Goal: Information Seeking & Learning: Learn about a topic

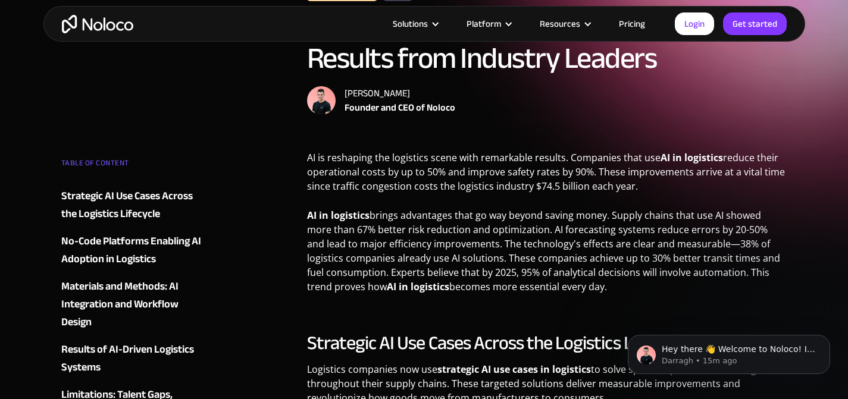
scroll to position [115, 0]
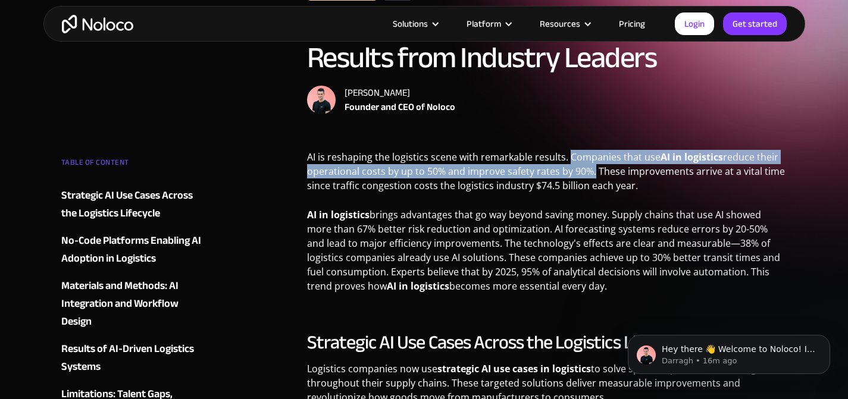
drag, startPoint x: 570, startPoint y: 155, endPoint x: 591, endPoint y: 171, distance: 26.8
click at [591, 171] on p "AI is reshaping the logistics scene with remarkable results. Companies that use…" at bounding box center [547, 176] width 480 height 52
copy p "Companies that use AI in logistics reduce their operational costs by up to 50% …"
drag, startPoint x: 345, startPoint y: 92, endPoint x: 413, endPoint y: 86, distance: 68.1
click at [413, 86] on div "[PERSON_NAME]" at bounding box center [400, 93] width 111 height 14
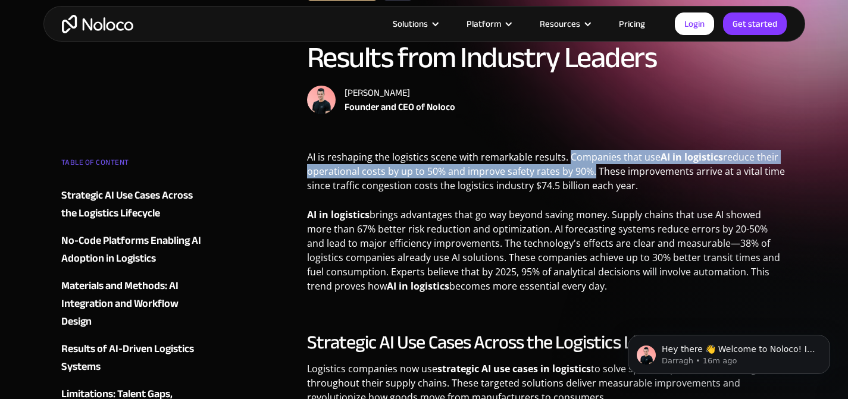
copy div "[PERSON_NAME]"
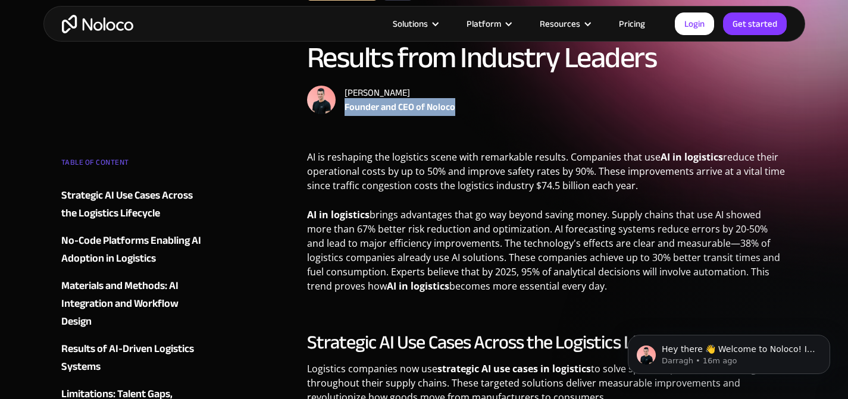
drag, startPoint x: 346, startPoint y: 108, endPoint x: 467, endPoint y: 108, distance: 121.4
click at [467, 108] on div "[PERSON_NAME] Founder and CEO of Noloco" at bounding box center [547, 100] width 480 height 29
copy div "Founder and CEO of Noloco"
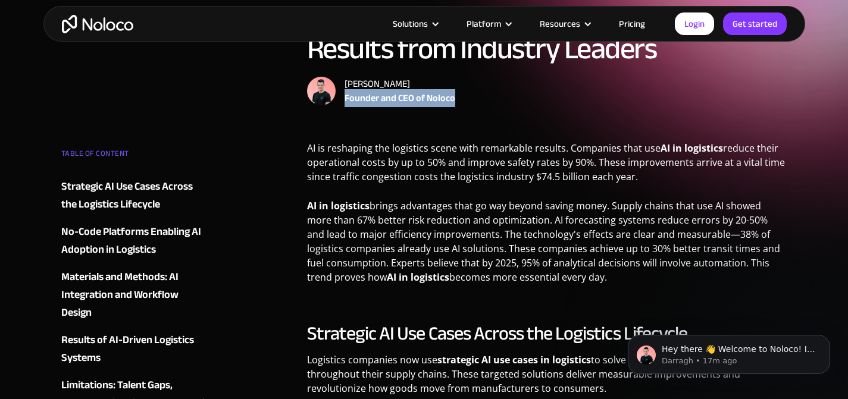
scroll to position [124, 0]
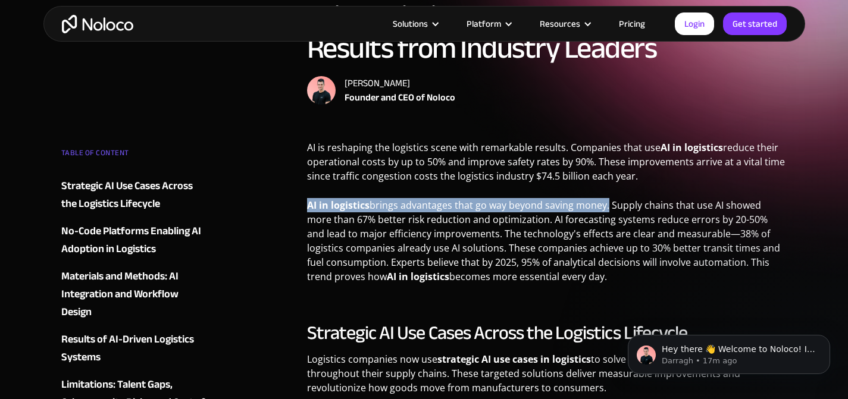
drag, startPoint x: 300, startPoint y: 207, endPoint x: 606, endPoint y: 207, distance: 306.5
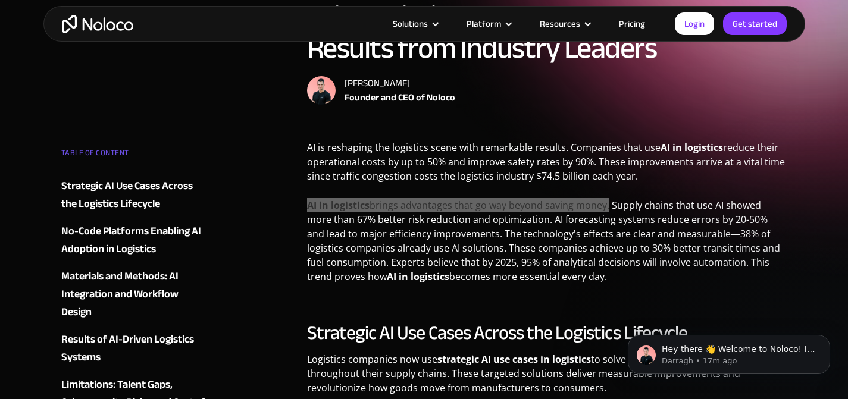
copy p "AI in logistics brings advantages that go way beyond saving money"
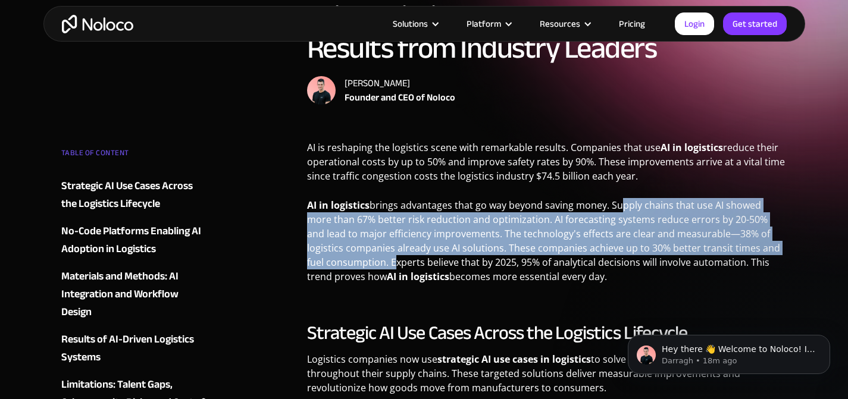
drag, startPoint x: 614, startPoint y: 207, endPoint x: 371, endPoint y: 260, distance: 248.5
click at [371, 260] on p "AI in logistics brings advantages that go way beyond saving money. Supply chain…" at bounding box center [547, 245] width 480 height 95
copy p "upply chains that use AI showed more than 67% better risk reduction and optimiz…"
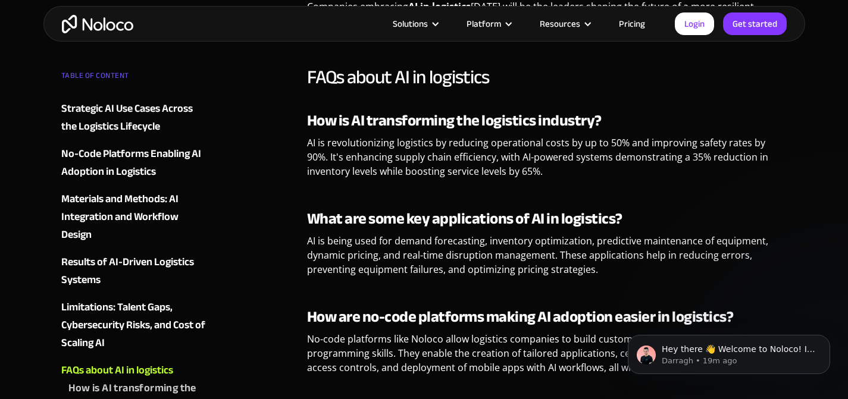
scroll to position [2493, 0]
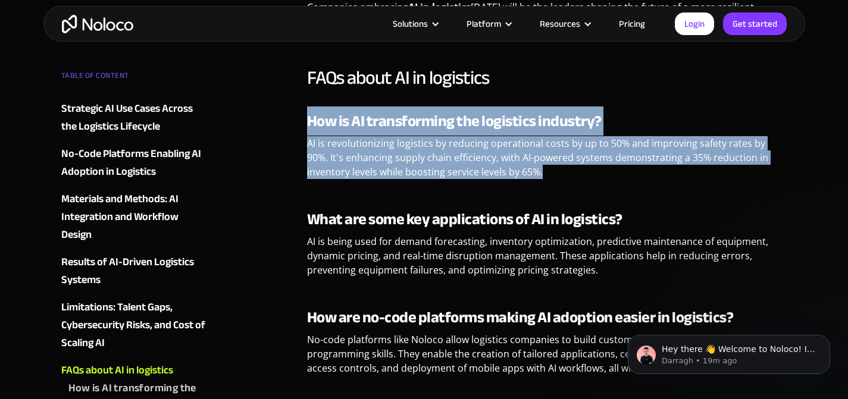
drag, startPoint x: 308, startPoint y: 119, endPoint x: 543, endPoint y: 175, distance: 242.2
click at [543, 175] on div "How is AI transforming the logistics industry? AI is revolutionizing logistics …" at bounding box center [547, 150] width 480 height 76
copy div "How is AI transforming the logistics industry? AI is revolutionizing logistics …"
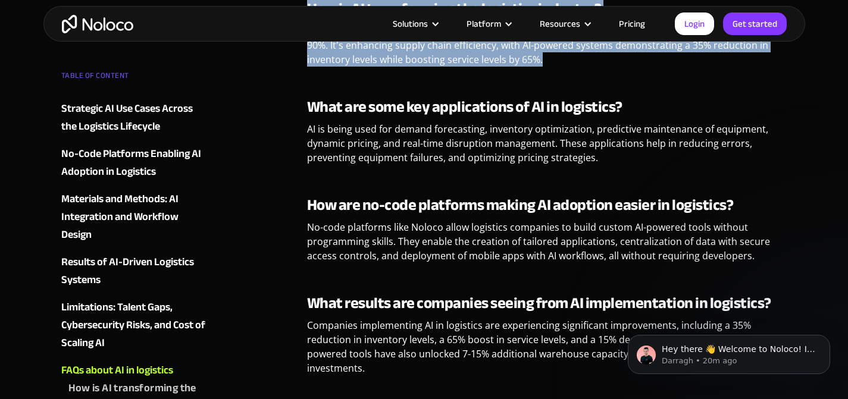
scroll to position [2607, 0]
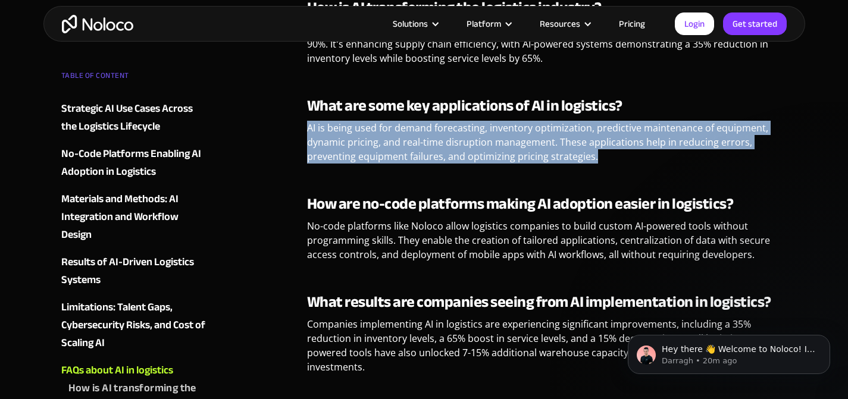
drag, startPoint x: 305, startPoint y: 129, endPoint x: 619, endPoint y: 152, distance: 315.1
copy p "AI is being used for demand forecasting, inventory optimization, predictive mai…"
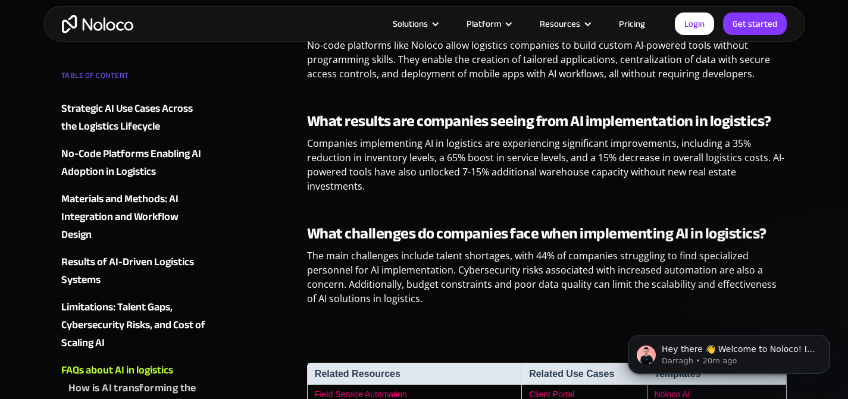
scroll to position [2814, 0]
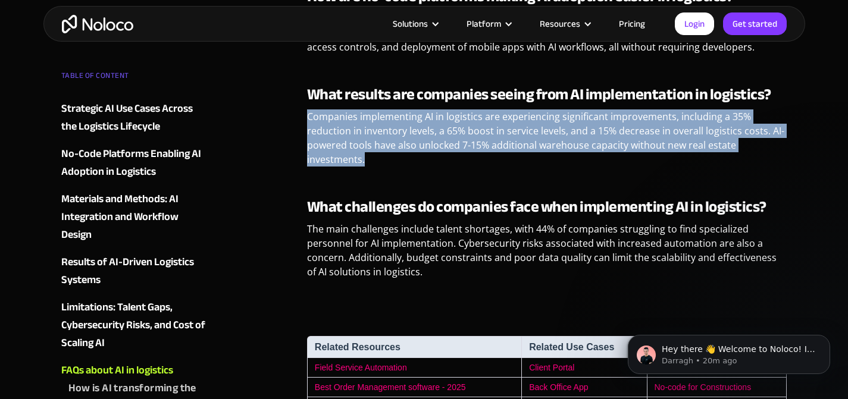
drag, startPoint x: 305, startPoint y: 113, endPoint x: 542, endPoint y: 159, distance: 241.4
copy p "Companies implementing AI in logistics are experiencing significant improvement…"
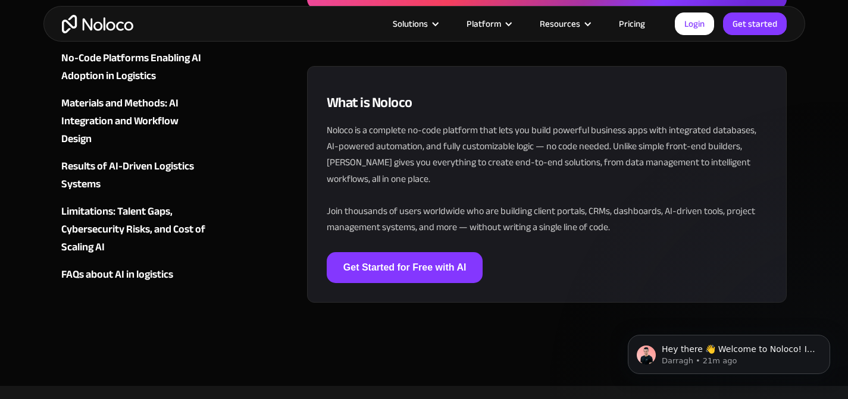
scroll to position [4103, 0]
